Goal: Information Seeking & Learning: Learn about a topic

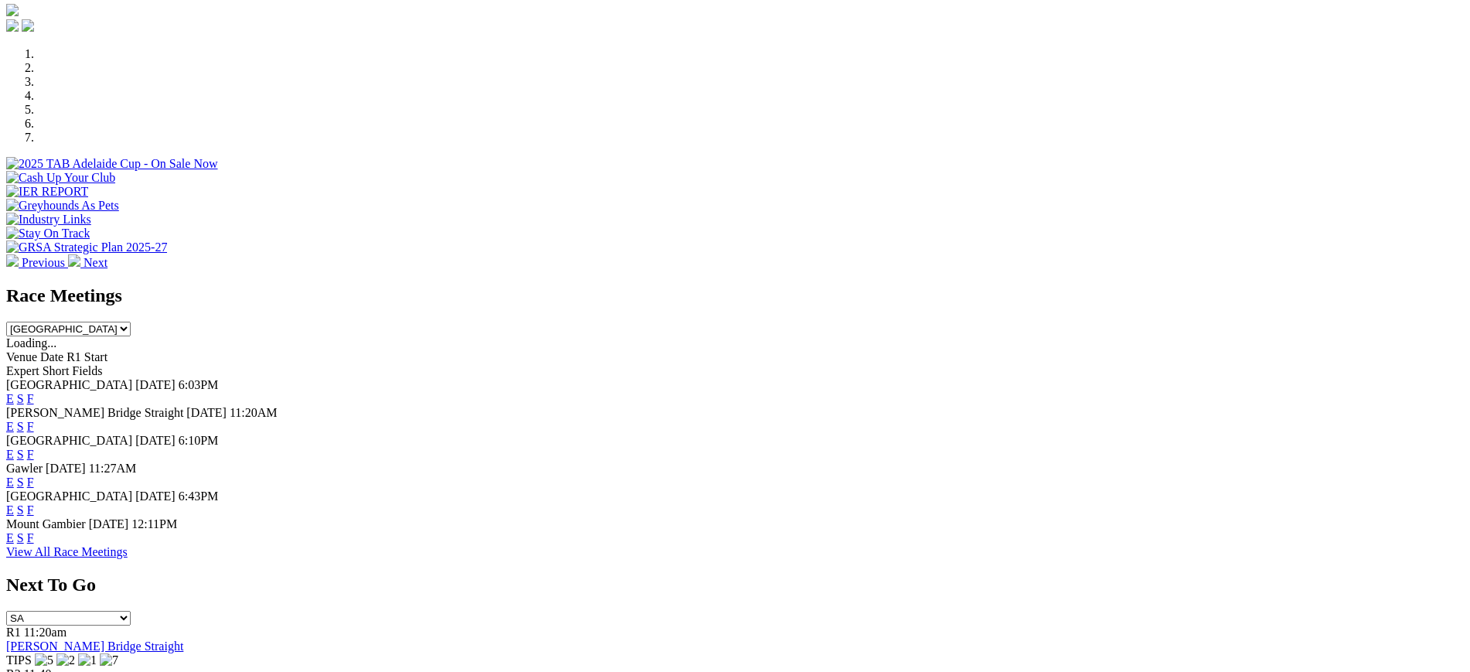
scroll to position [451, 0]
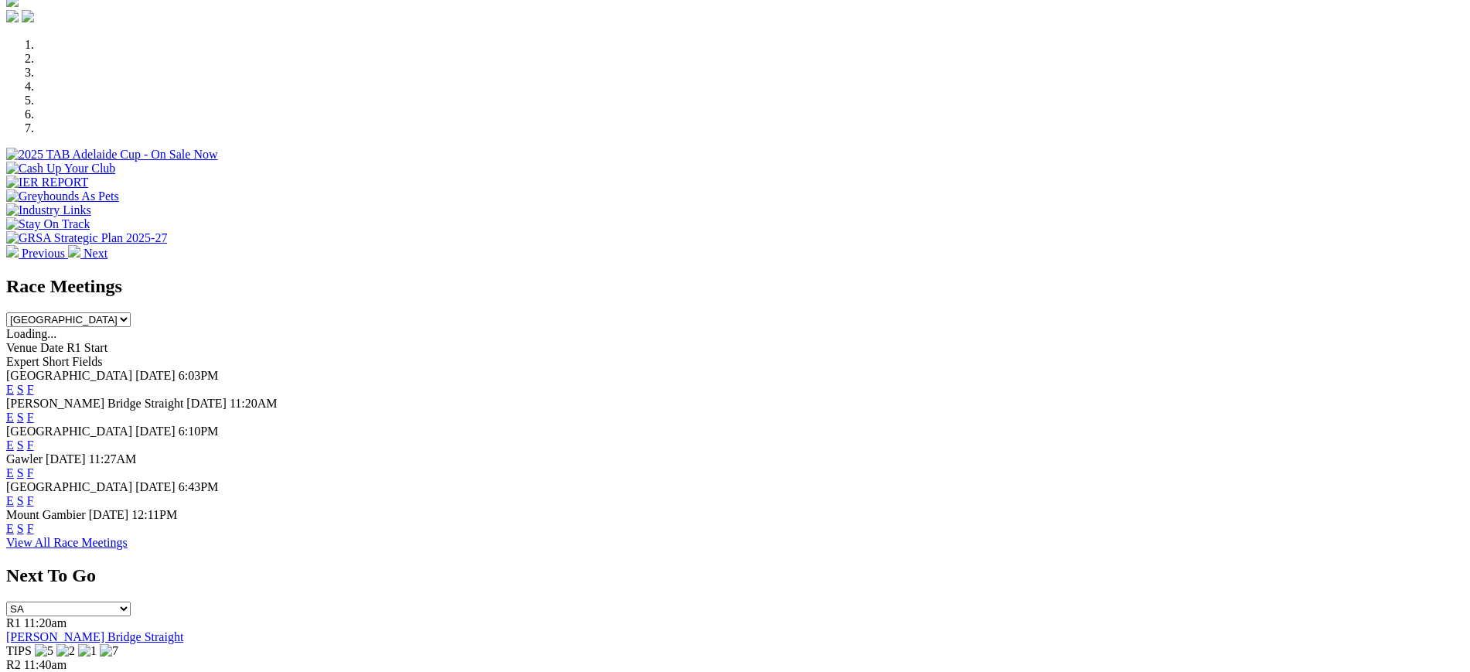
click at [34, 494] on link "F" at bounding box center [30, 500] width 7 height 13
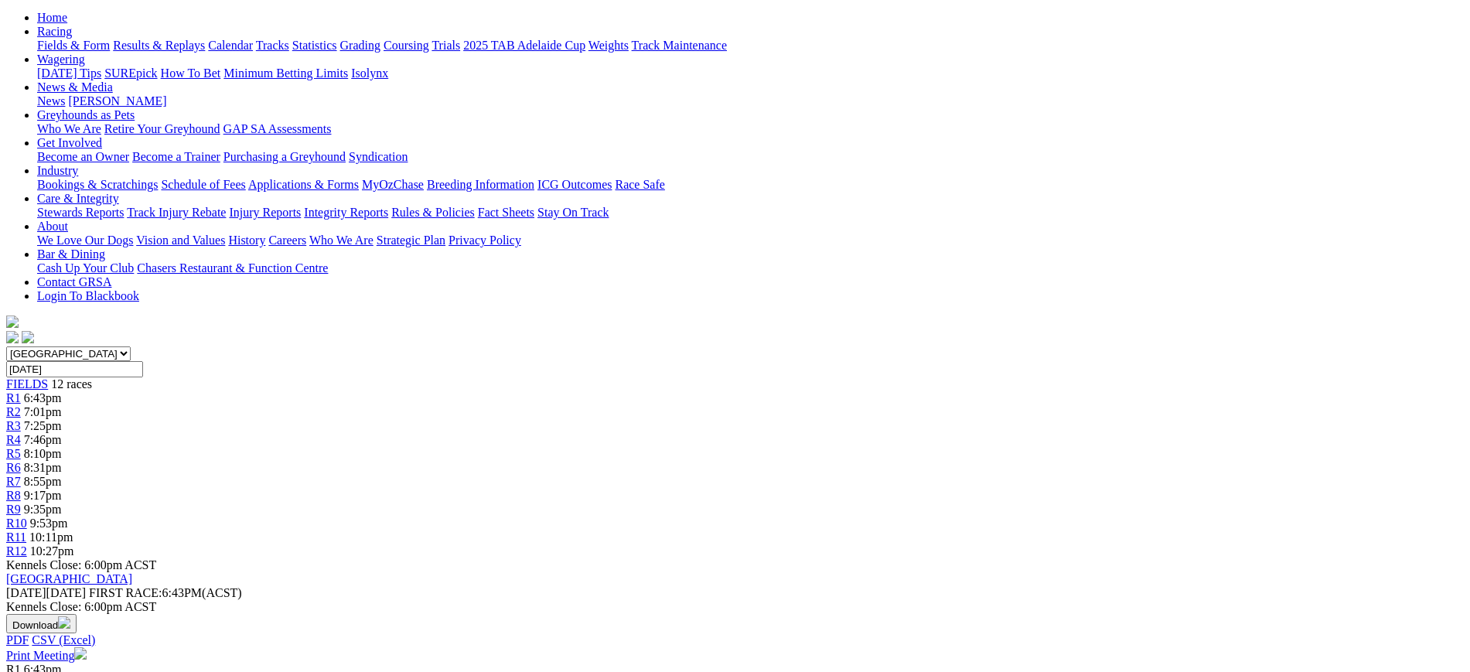
scroll to position [203, 0]
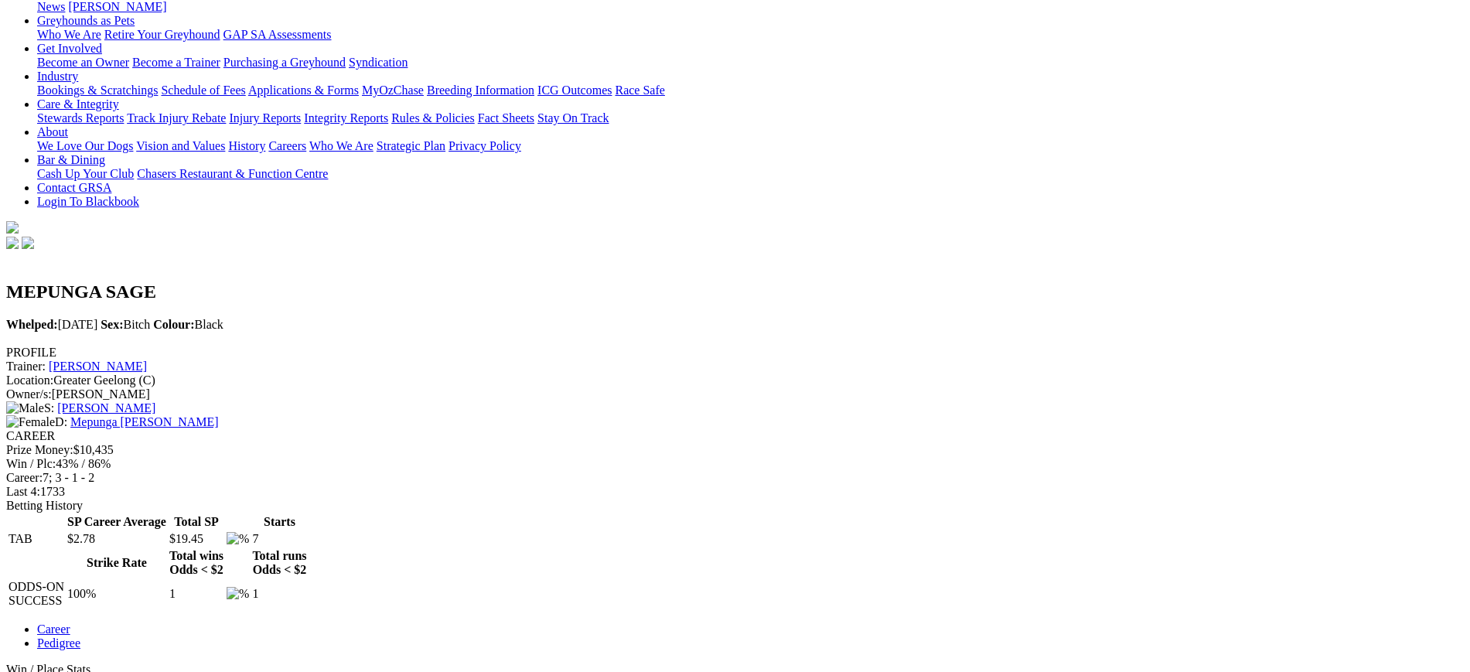
scroll to position [259, 0]
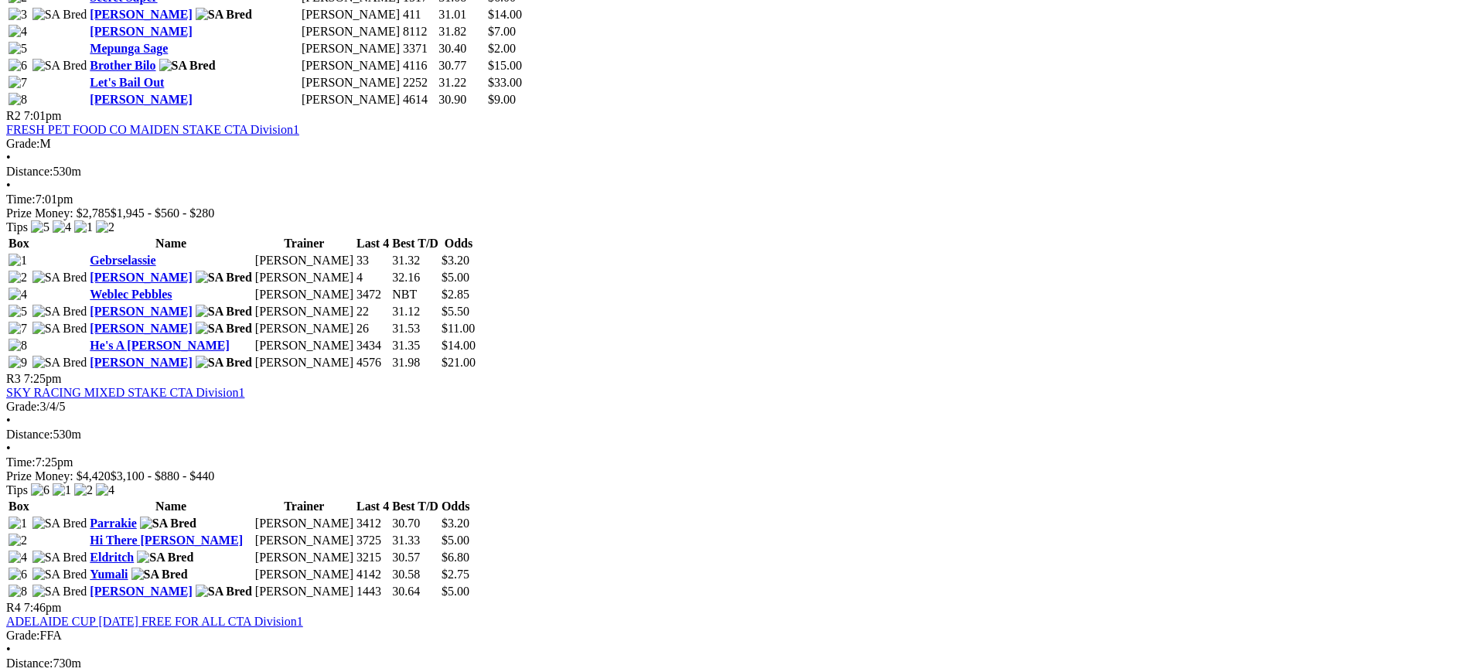
scroll to position [1029, 0]
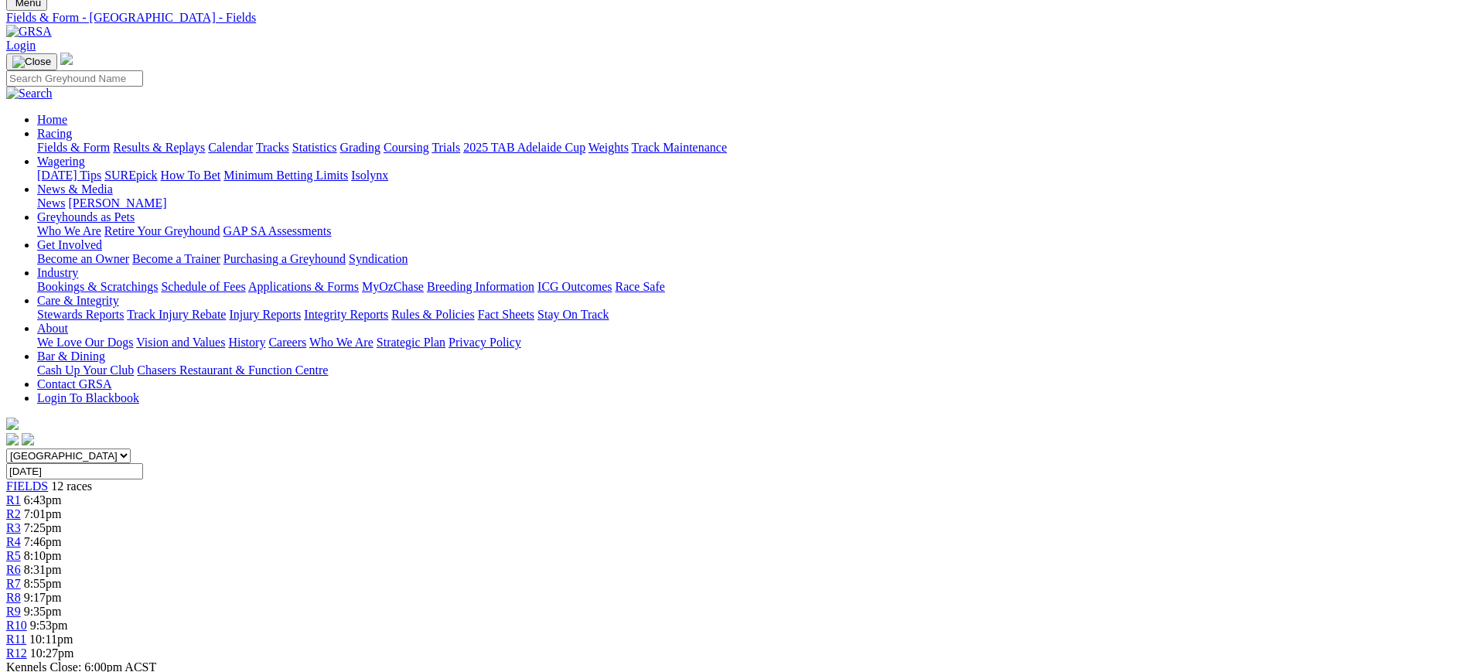
scroll to position [31, 0]
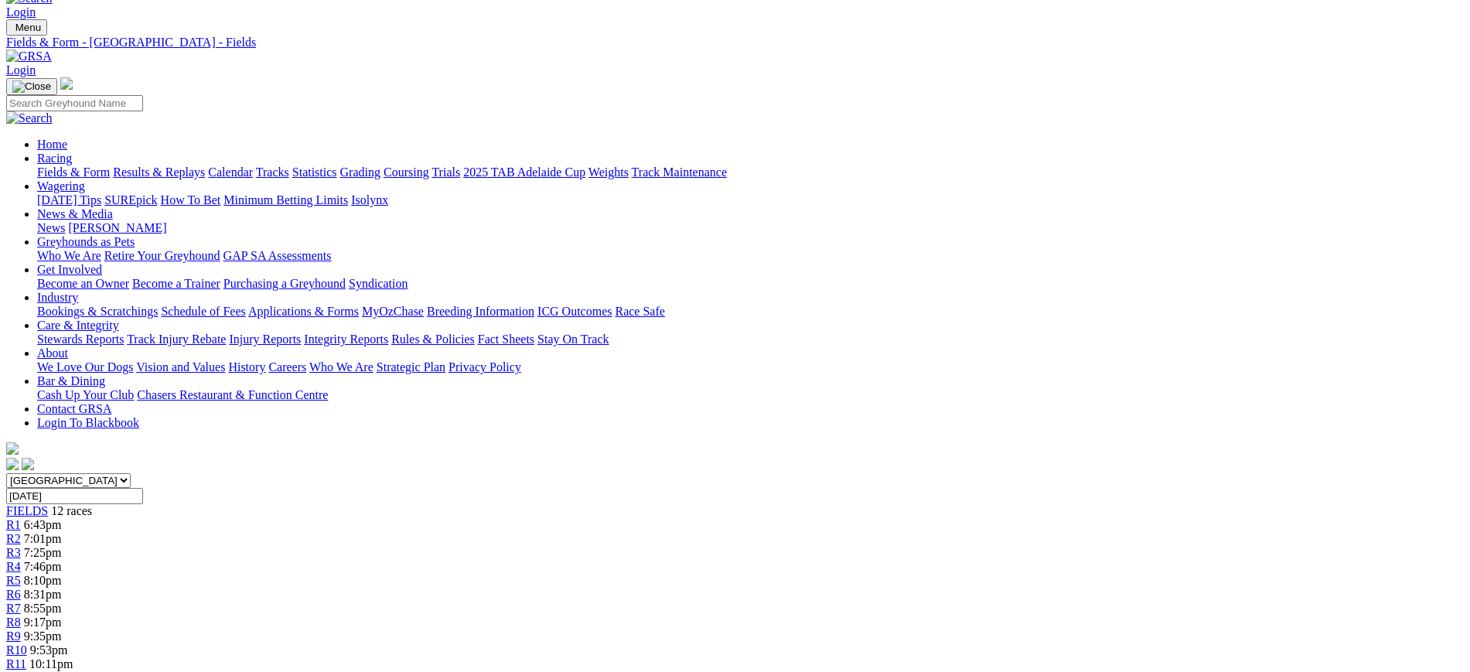
click at [52, 49] on img at bounding box center [29, 56] width 46 height 14
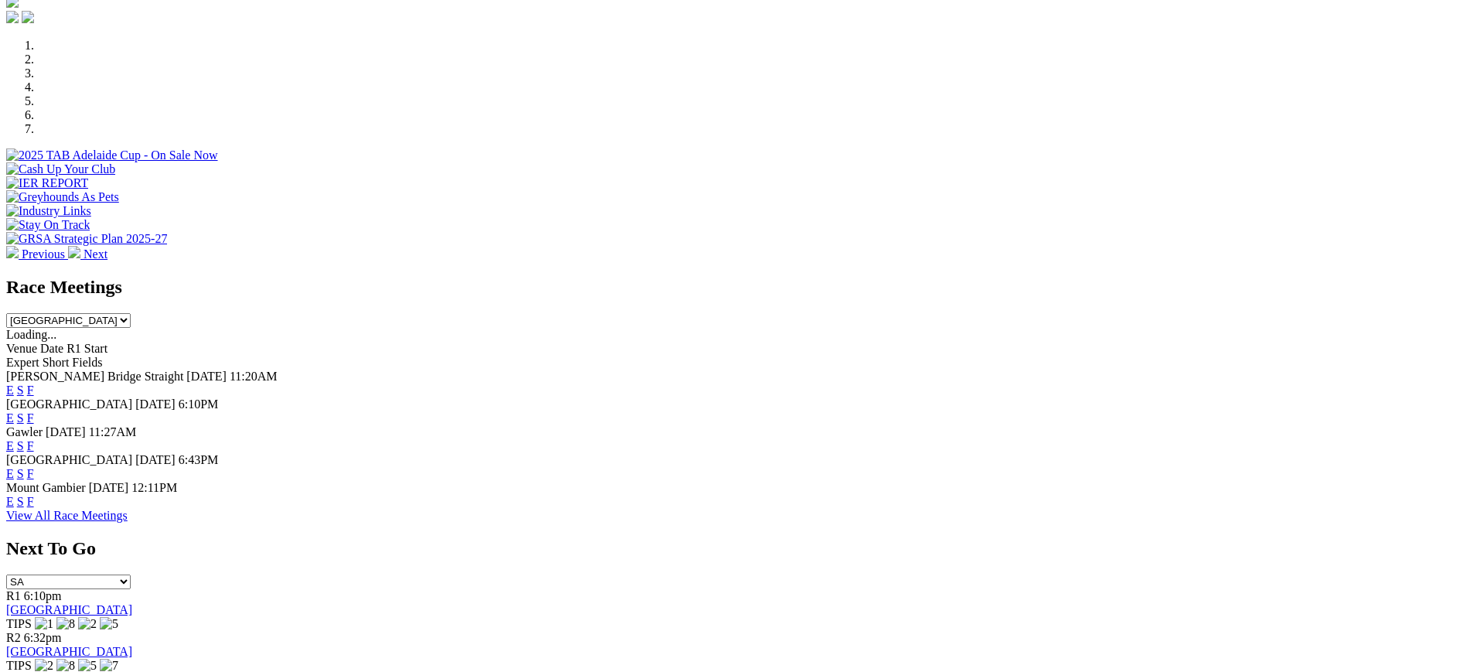
scroll to position [465, 0]
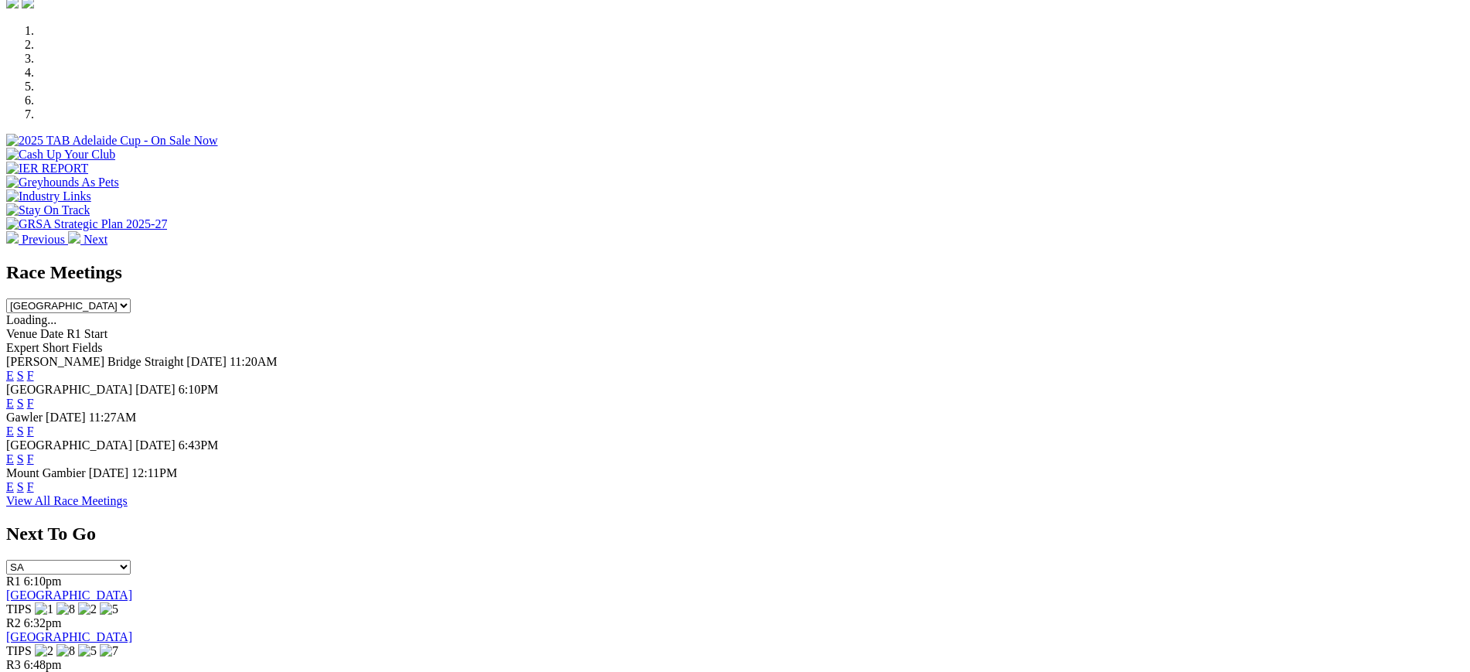
click at [34, 397] on link "F" at bounding box center [30, 403] width 7 height 13
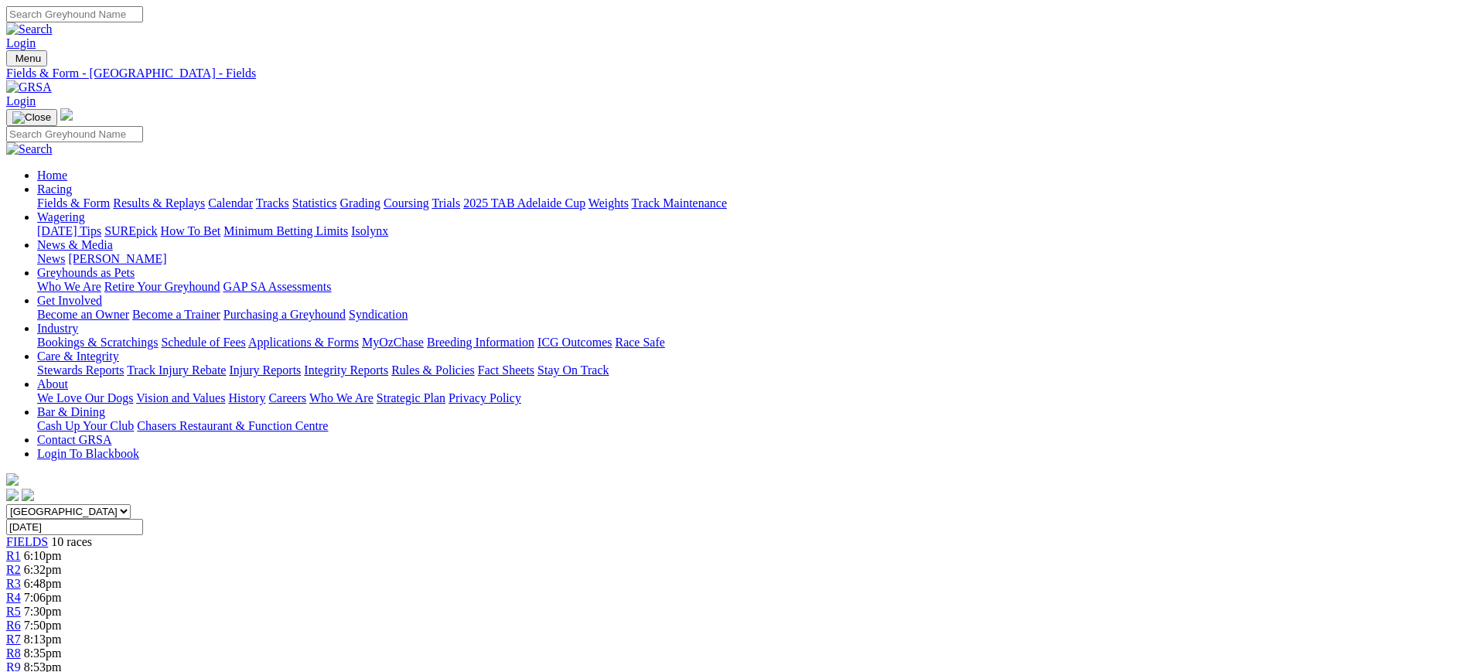
click at [52, 80] on img at bounding box center [29, 87] width 46 height 14
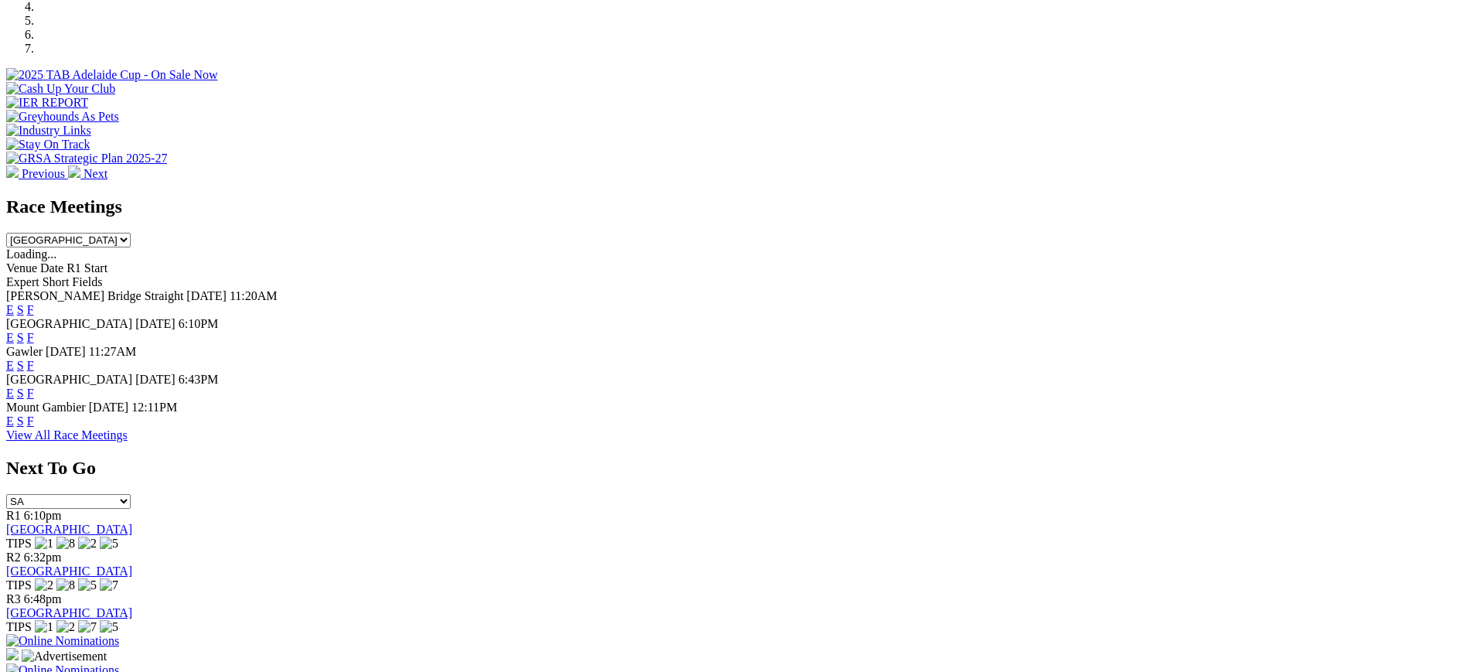
drag, startPoint x: 0, startPoint y: 0, endPoint x: 936, endPoint y: 288, distance: 979.9
click at [34, 359] on link "F" at bounding box center [30, 365] width 7 height 13
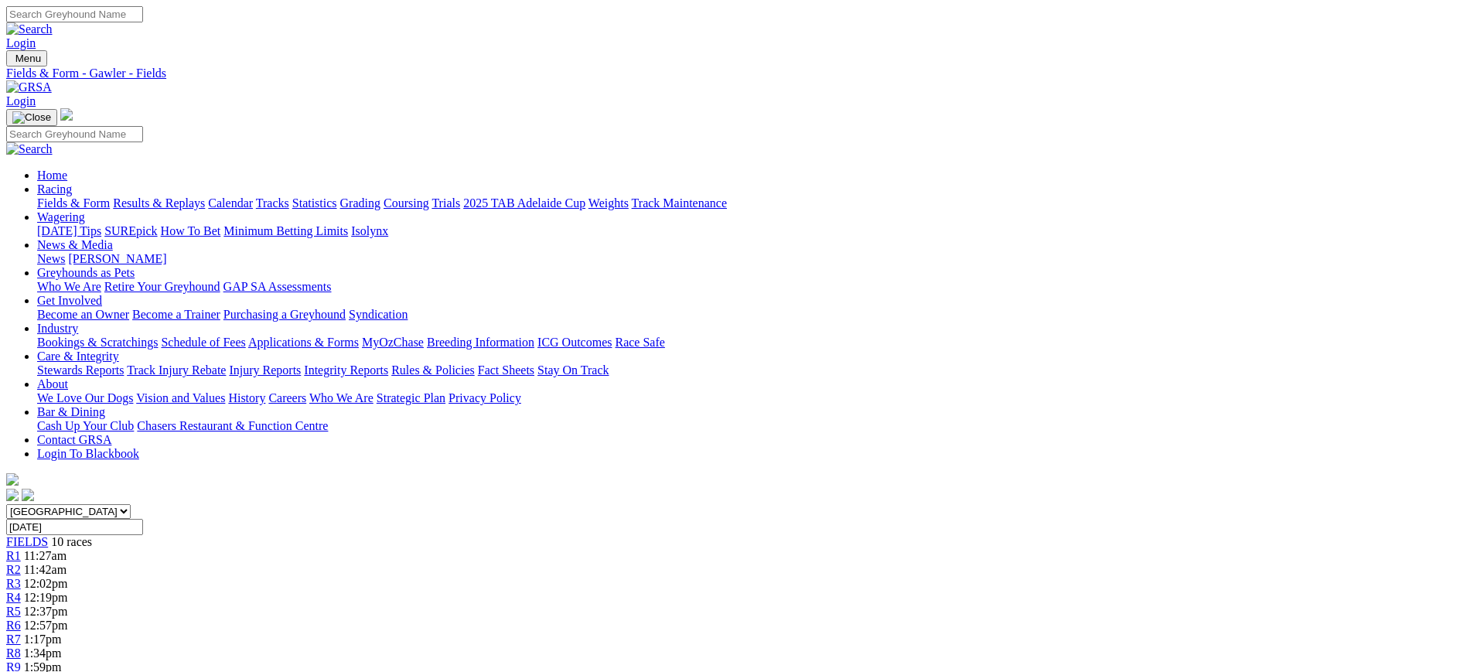
click at [52, 80] on link at bounding box center [29, 86] width 46 height 13
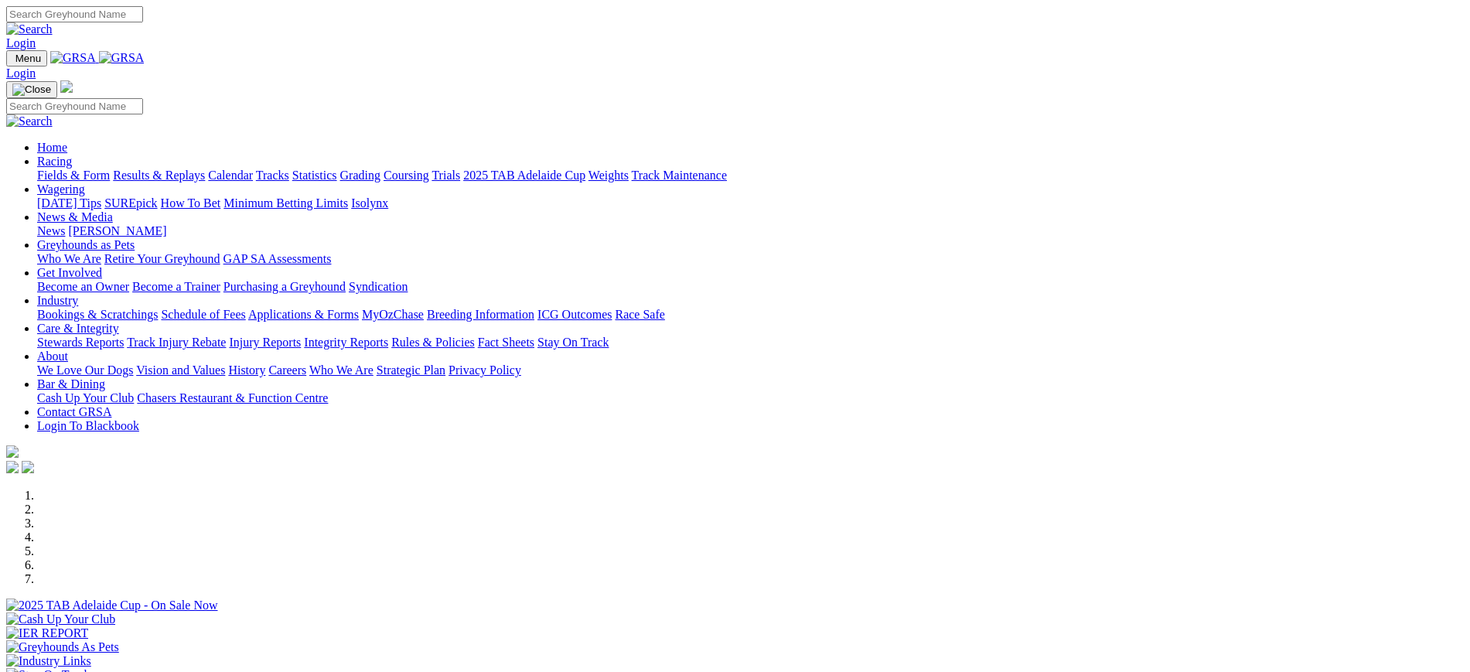
scroll to position [488, 0]
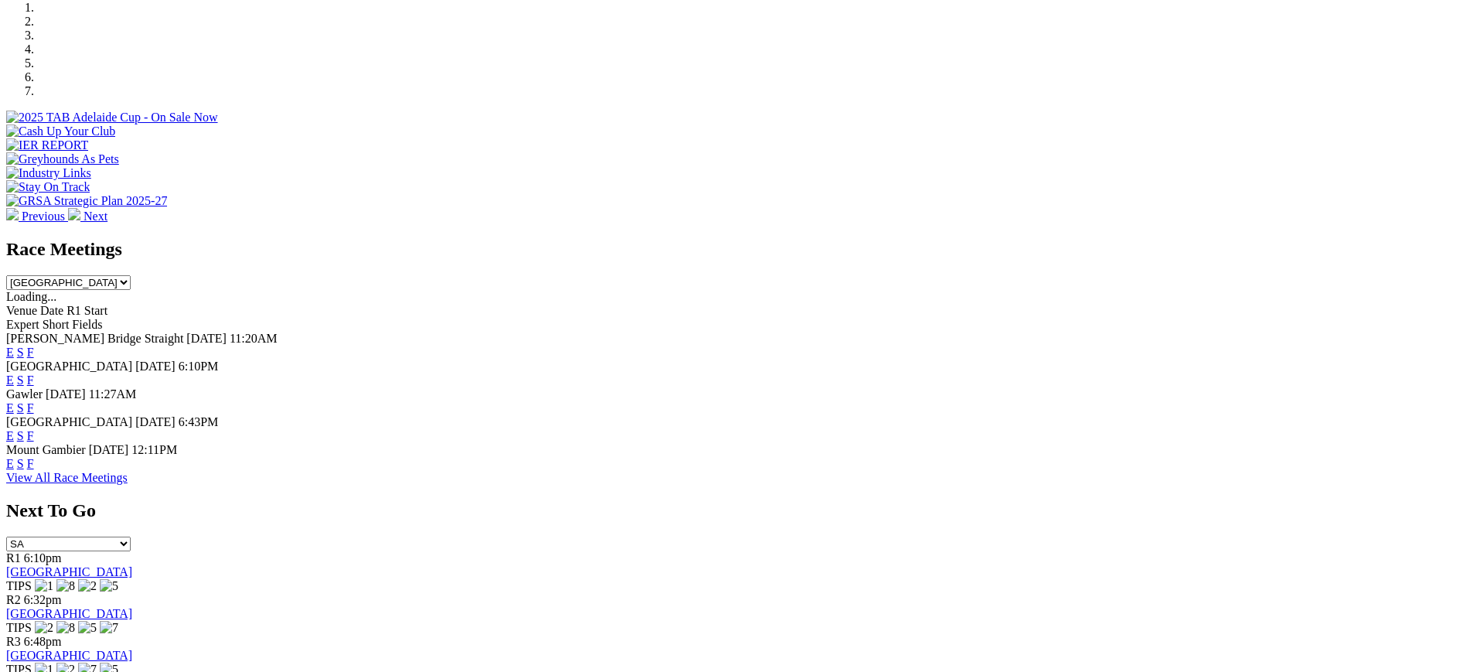
click at [34, 429] on link "F" at bounding box center [30, 435] width 7 height 13
